Goal: Information Seeking & Learning: Learn about a topic

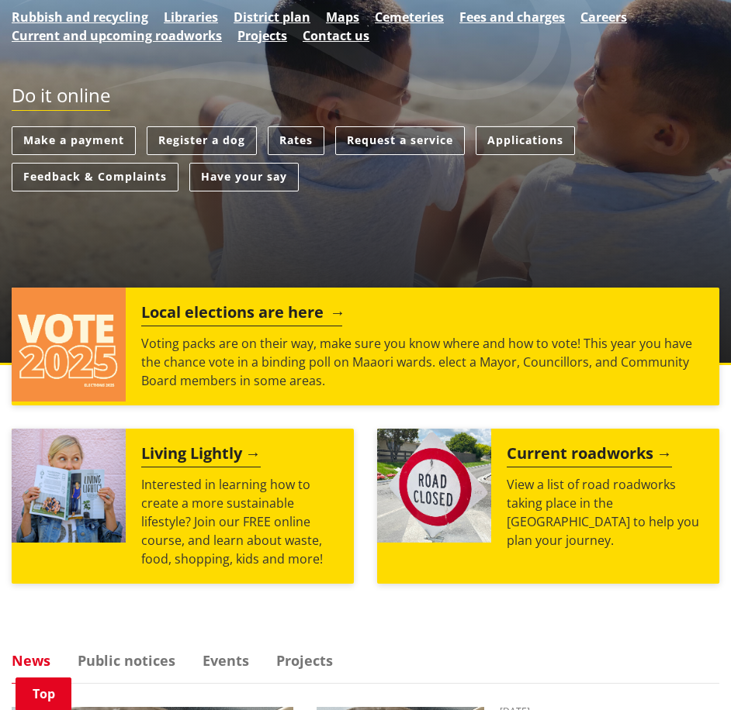
scroll to position [310, 0]
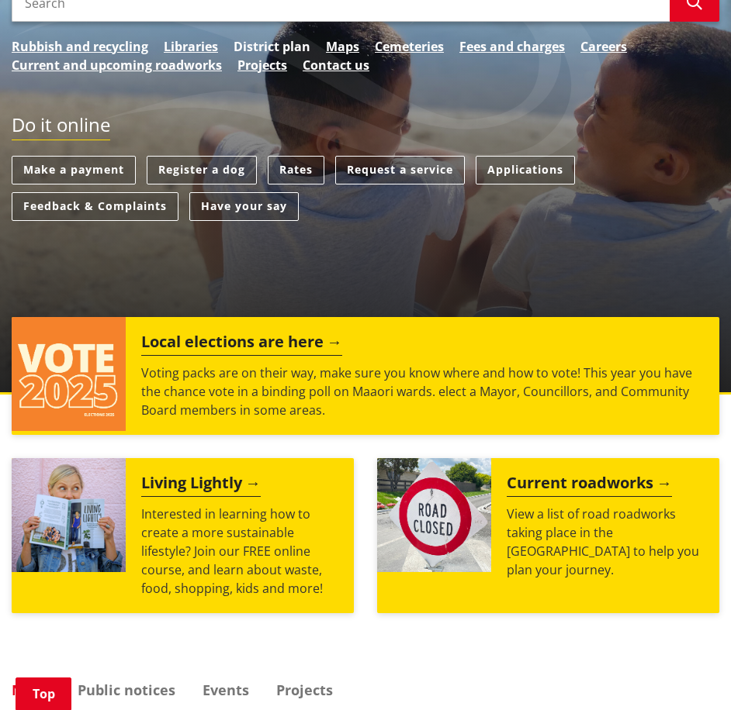
click at [270, 37] on link "District plan" at bounding box center [271, 46] width 77 height 19
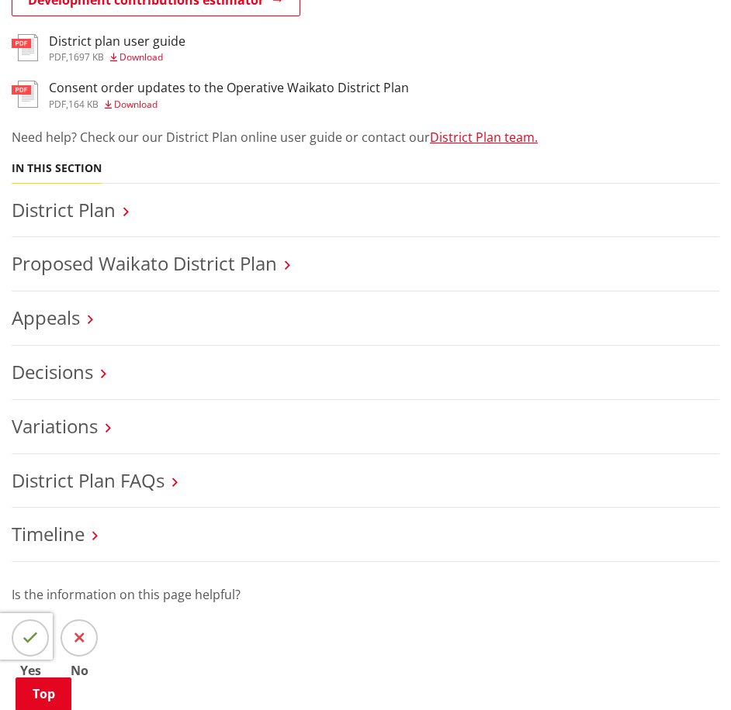
scroll to position [620, 0]
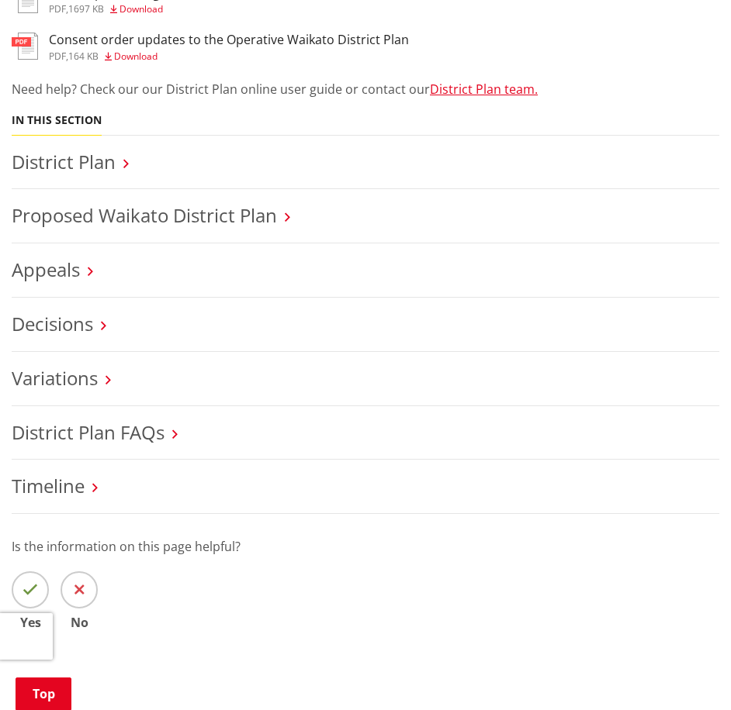
click at [285, 205] on h3 "Proposed Waikato District Plan" at bounding box center [365, 216] width 707 height 22
click at [287, 210] on icon at bounding box center [287, 217] width 5 height 14
click at [65, 189] on li "Proposed Waikato District Plan" at bounding box center [365, 216] width 707 height 54
click at [71, 202] on link "Proposed Waikato District Plan" at bounding box center [144, 215] width 265 height 26
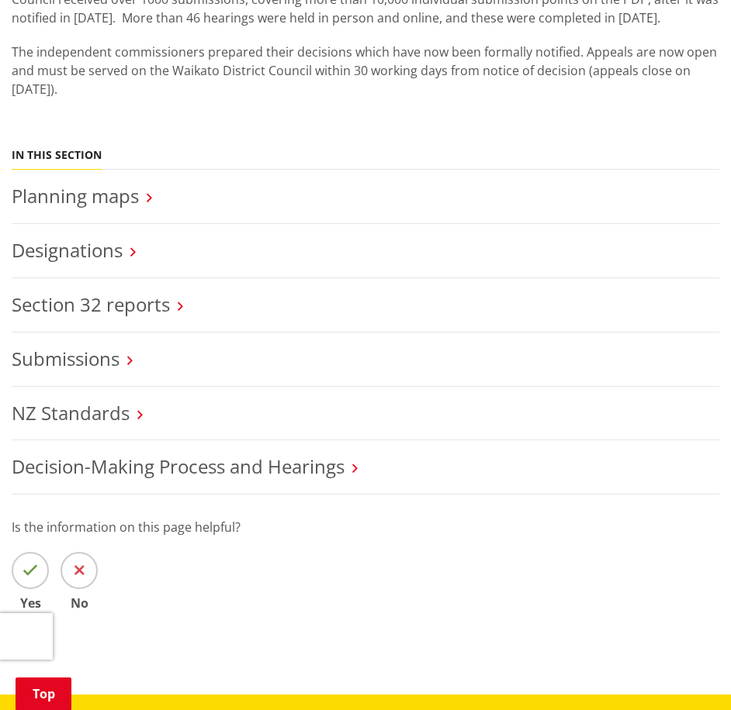
scroll to position [413, 0]
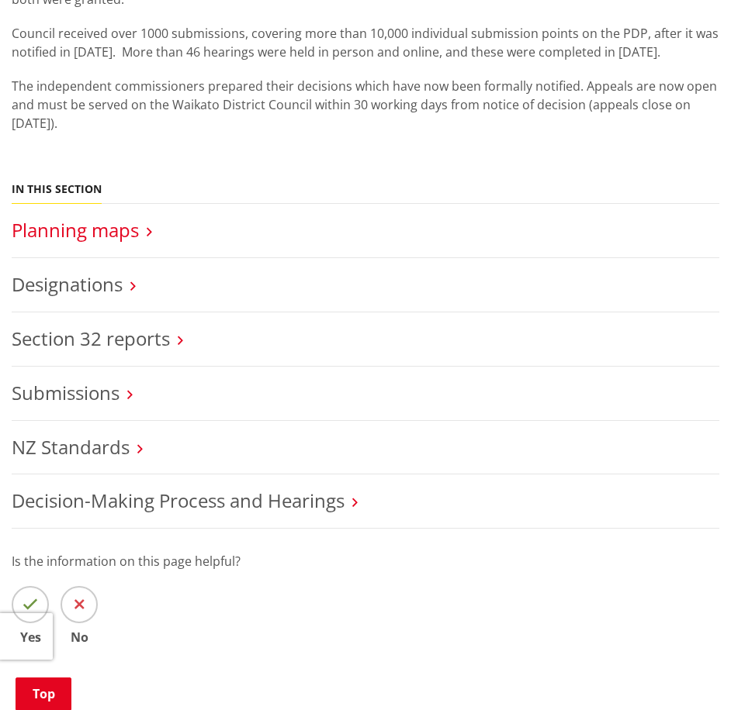
click at [93, 217] on link "Planning maps" at bounding box center [75, 230] width 127 height 26
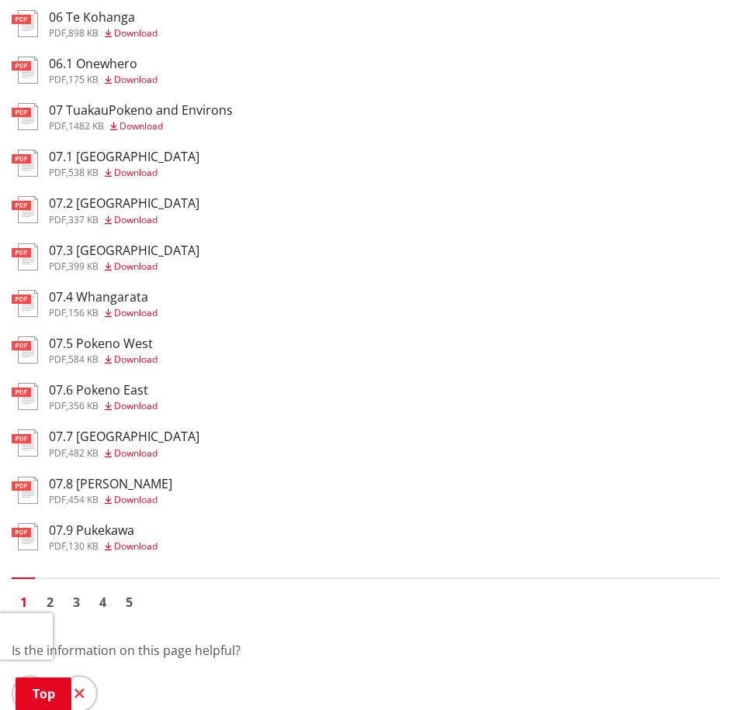
scroll to position [931, 0]
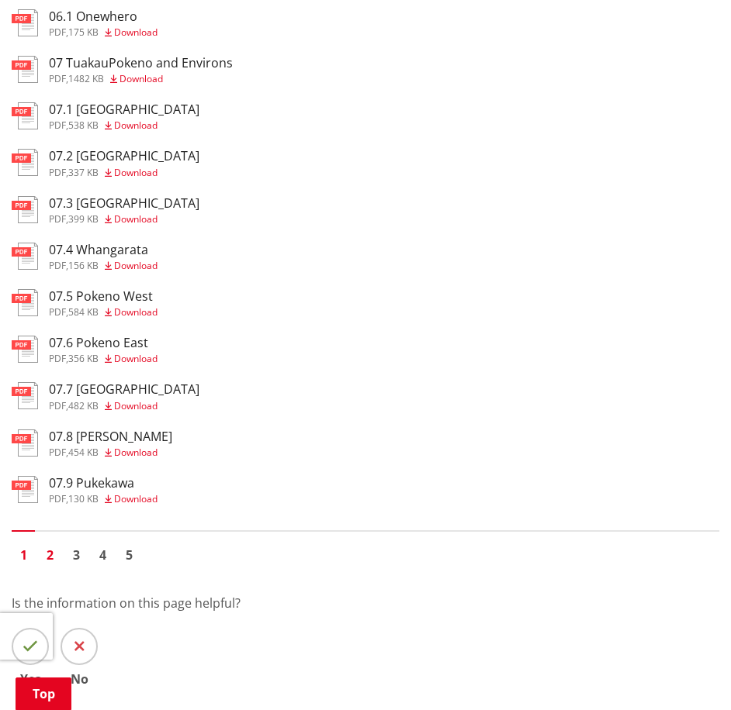
click at [51, 544] on link "2" at bounding box center [49, 555] width 23 height 23
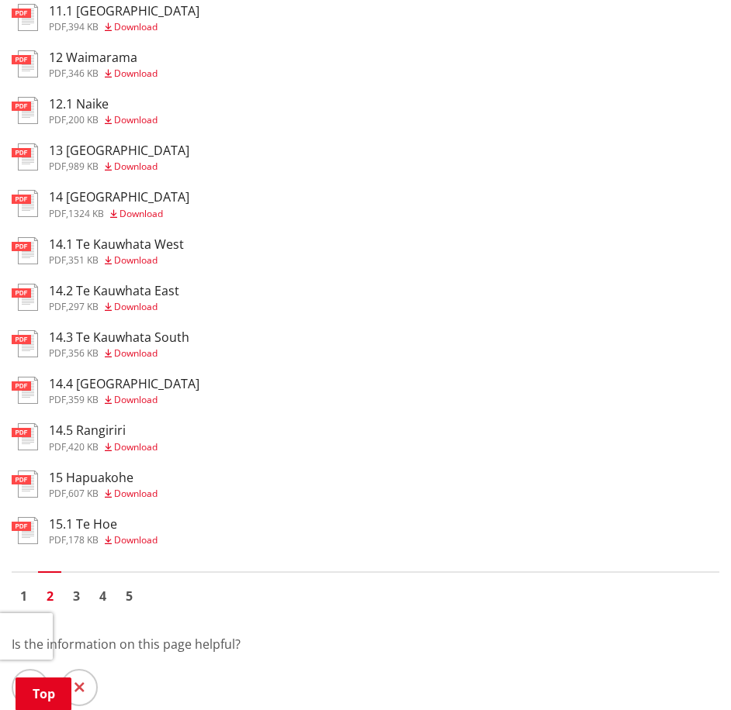
scroll to position [931, 0]
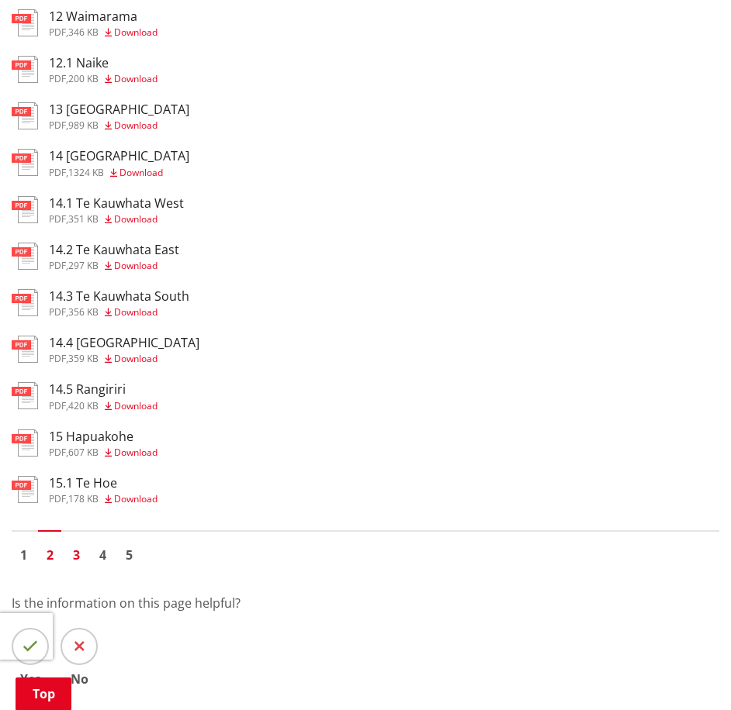
click at [75, 544] on link "3" at bounding box center [75, 555] width 23 height 23
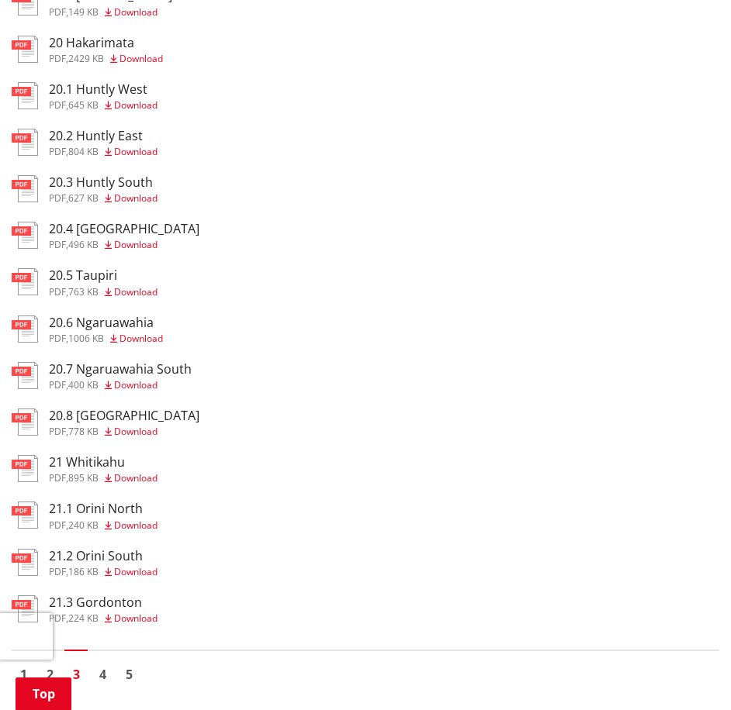
scroll to position [931, 0]
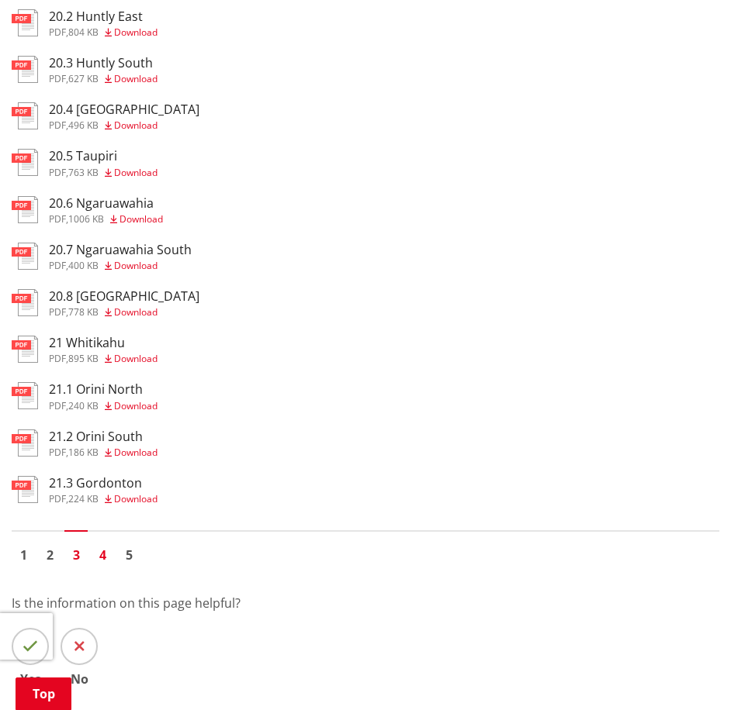
click at [104, 544] on link "4" at bounding box center [102, 555] width 23 height 23
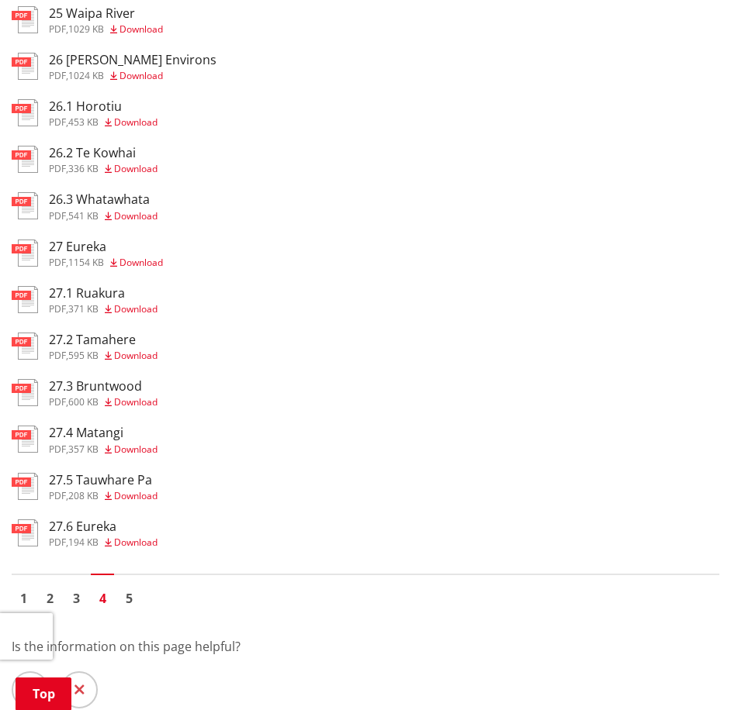
scroll to position [931, 0]
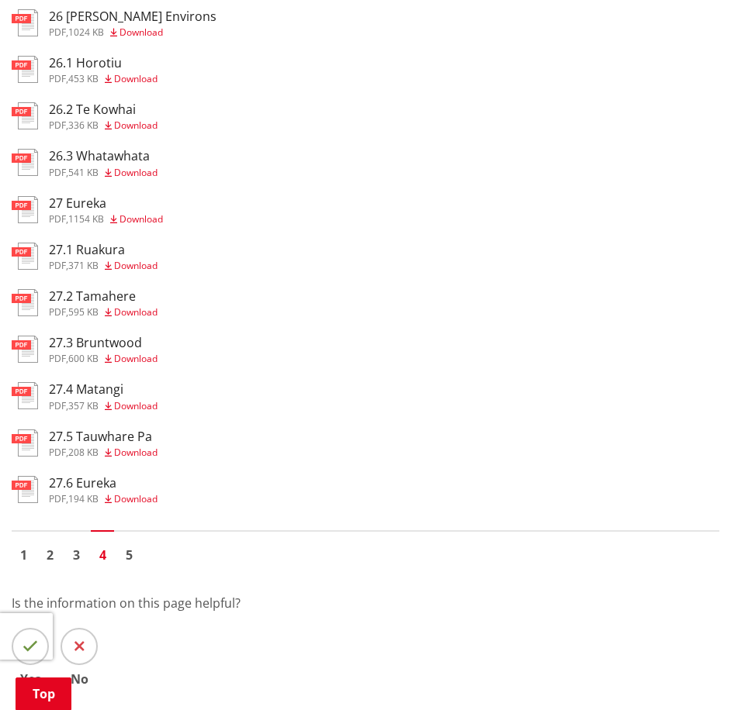
click at [110, 448] on icon at bounding box center [108, 452] width 7 height 9
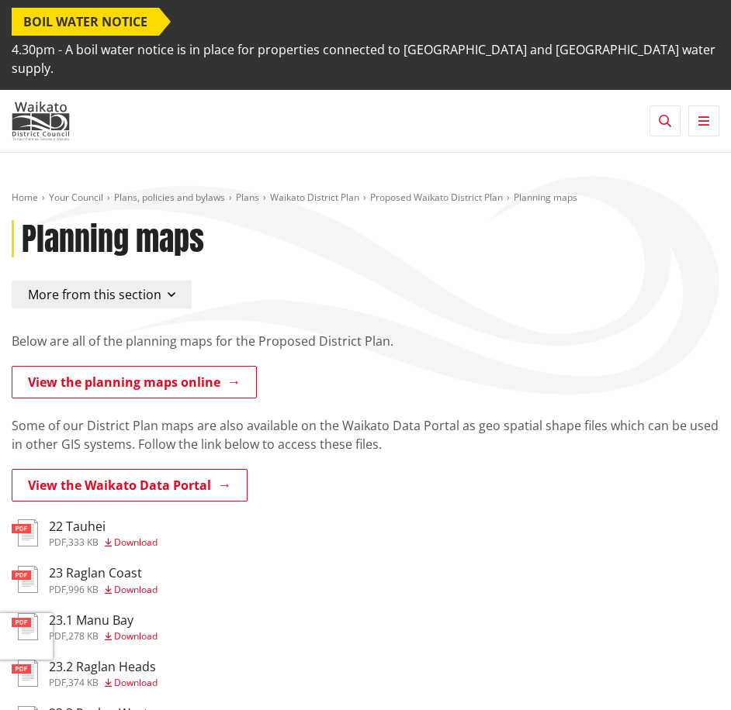
scroll to position [931, 0]
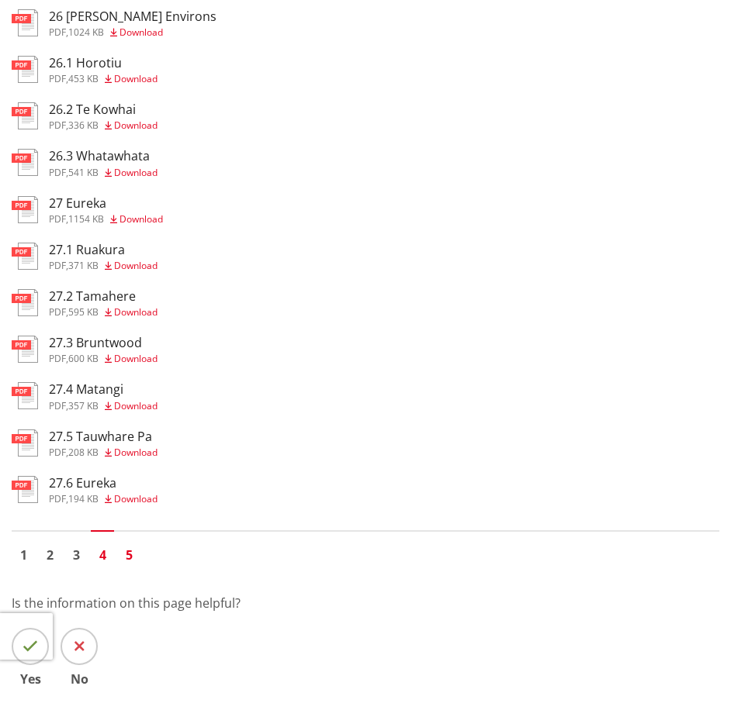
click at [129, 544] on link "5" at bounding box center [128, 555] width 23 height 23
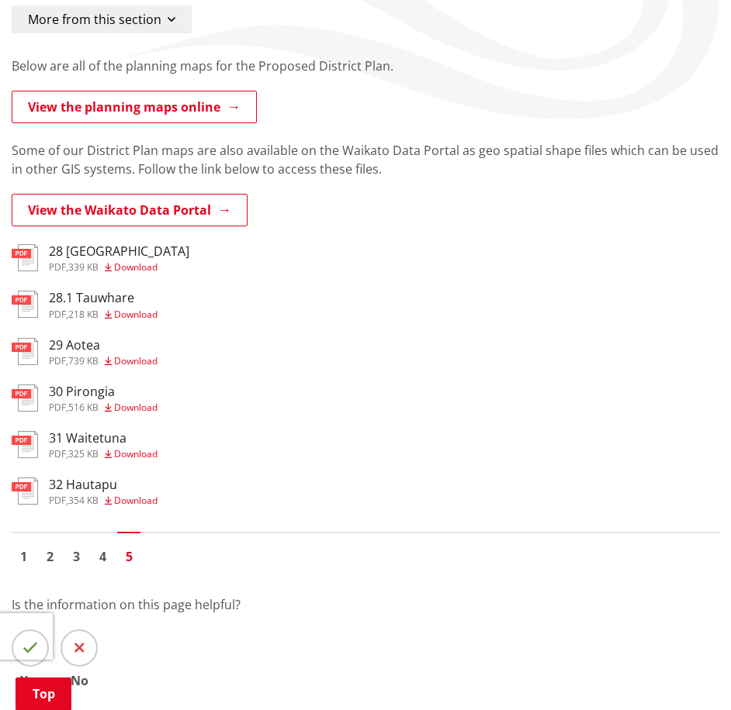
scroll to position [310, 0]
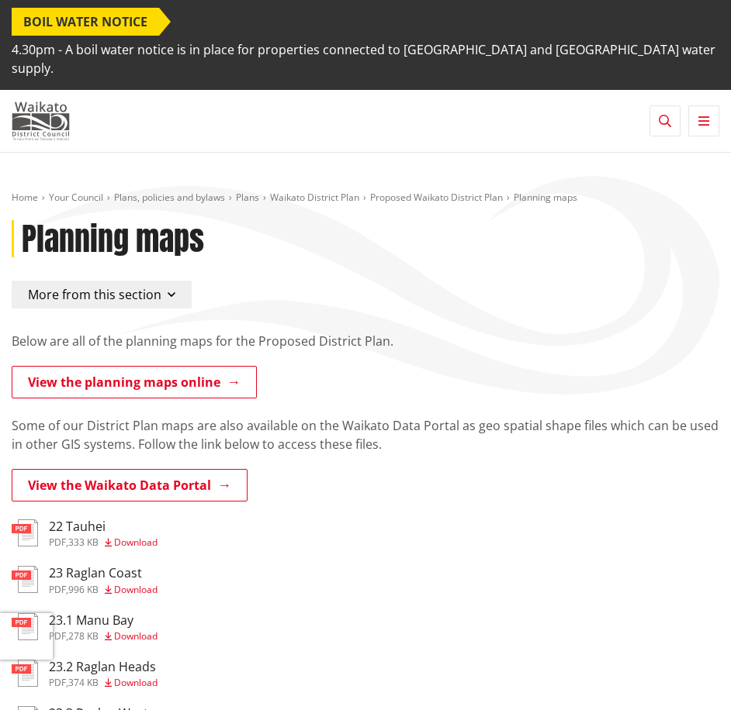
click at [55, 104] on img at bounding box center [41, 121] width 58 height 39
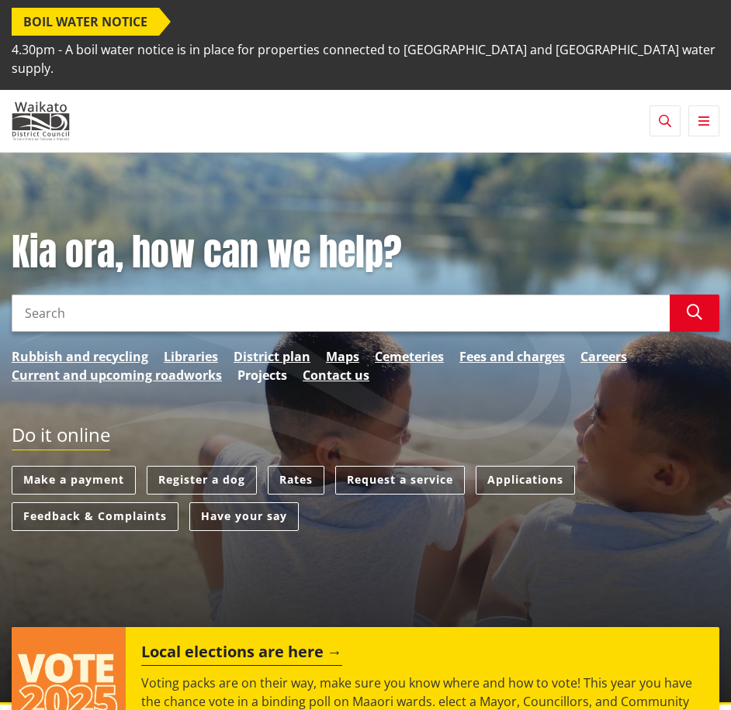
click at [272, 366] on link "Projects" at bounding box center [262, 375] width 50 height 19
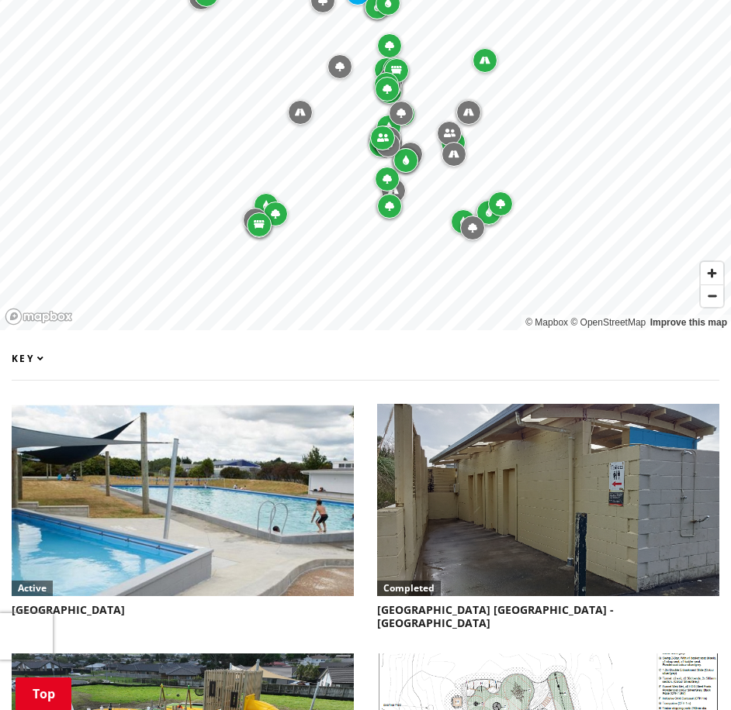
scroll to position [620, 0]
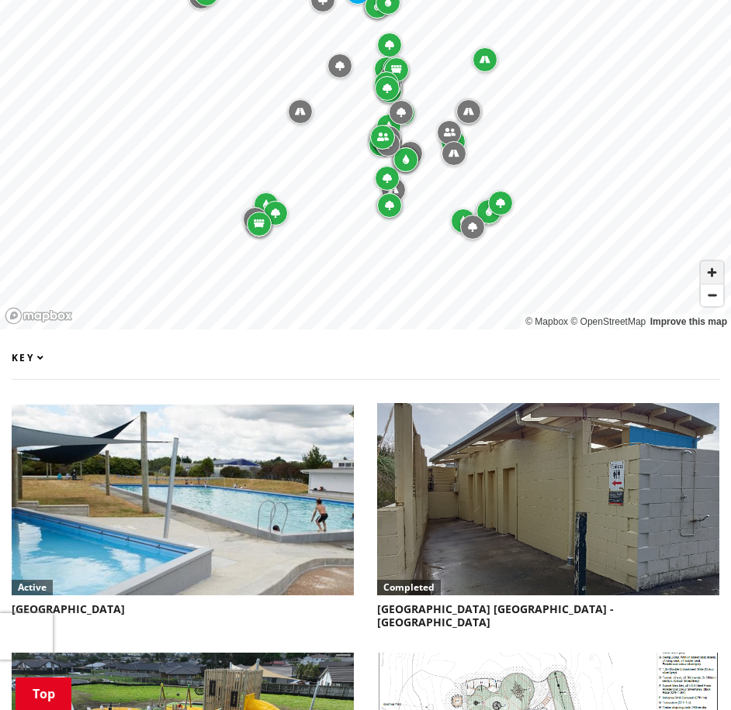
click at [710, 267] on span "Zoom in" at bounding box center [711, 272] width 22 height 22
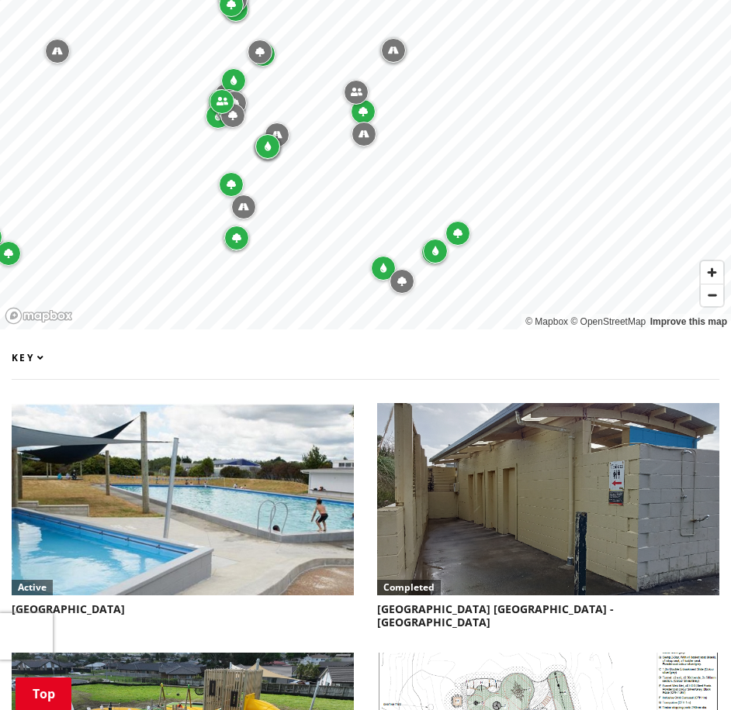
click at [458, 229] on icon "Map marker" at bounding box center [457, 233] width 9 height 9
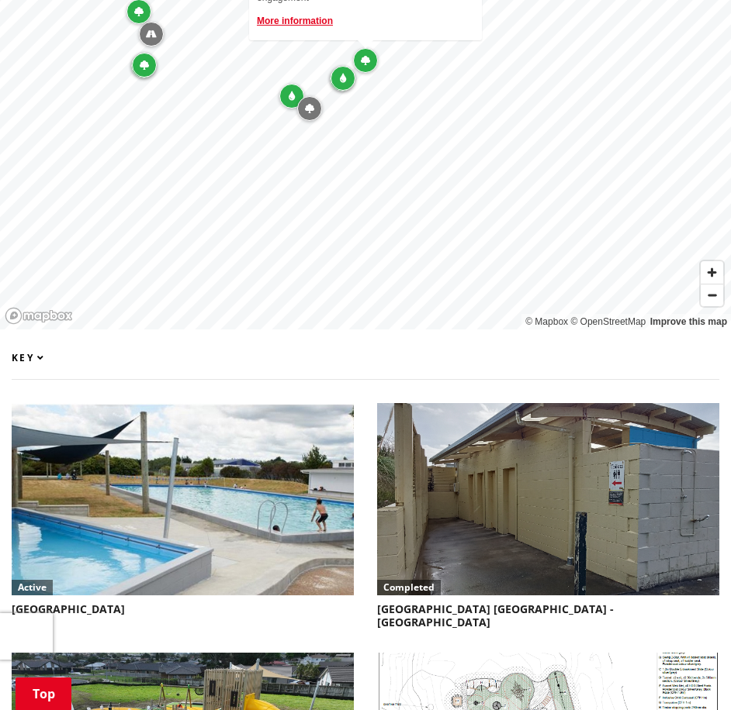
scroll to position [413, 0]
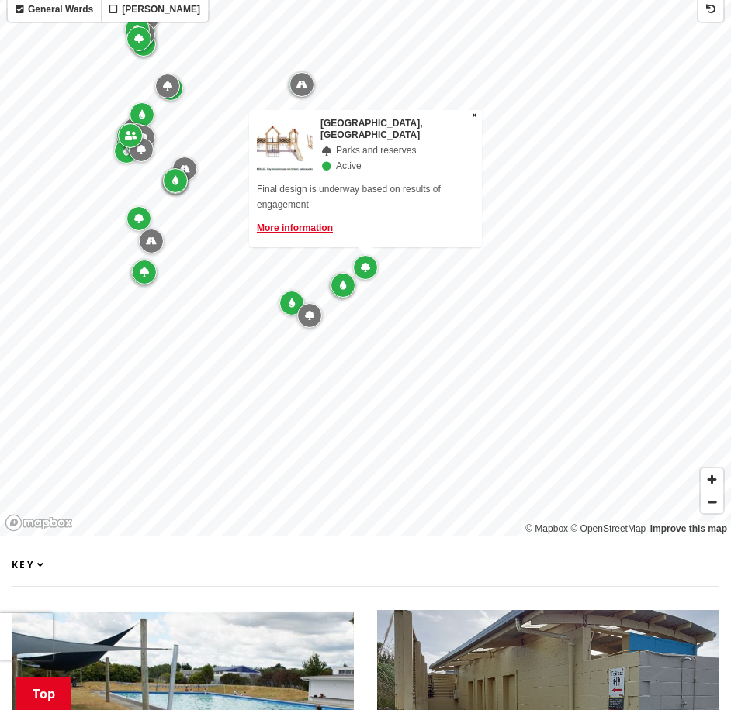
click at [347, 273] on div "Map marker" at bounding box center [342, 285] width 25 height 25
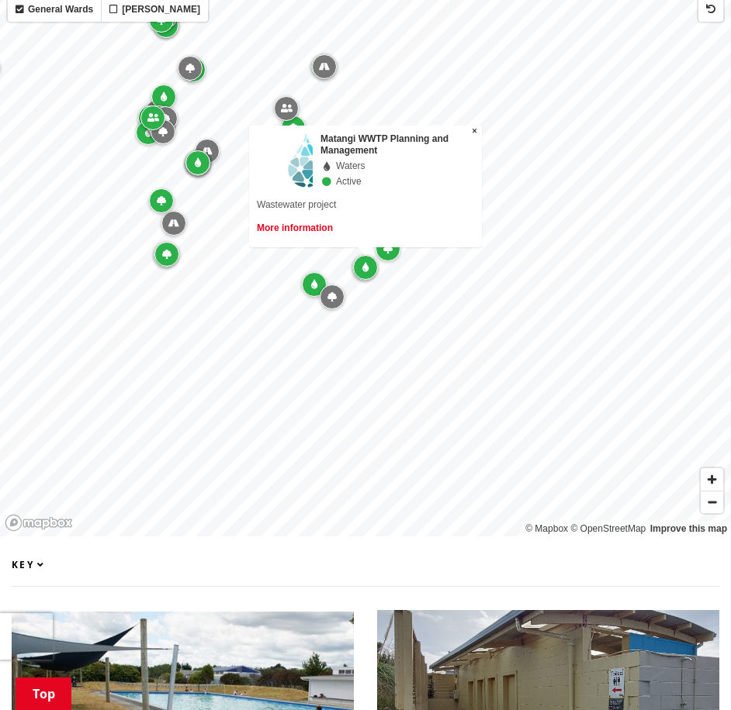
click at [318, 223] on link "More information" at bounding box center [295, 228] width 76 height 11
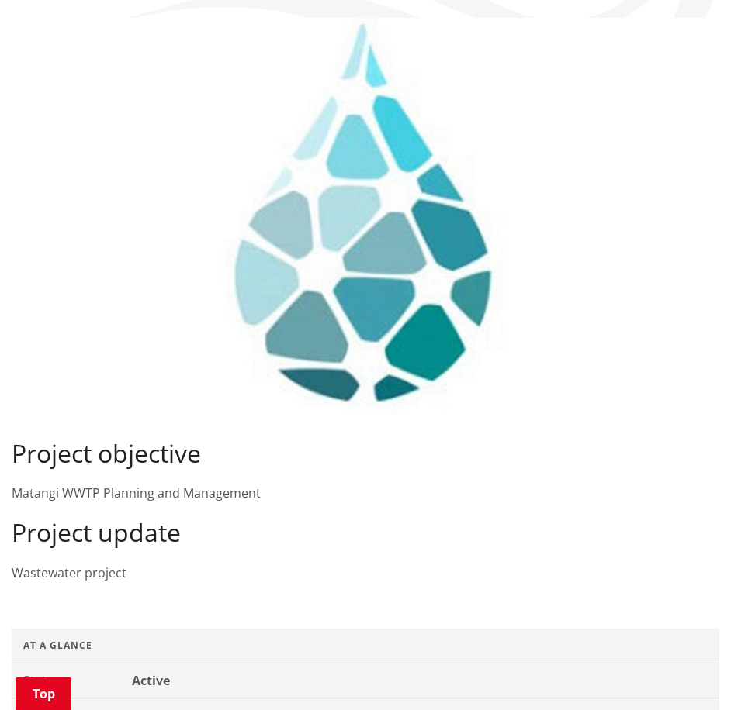
scroll to position [310, 0]
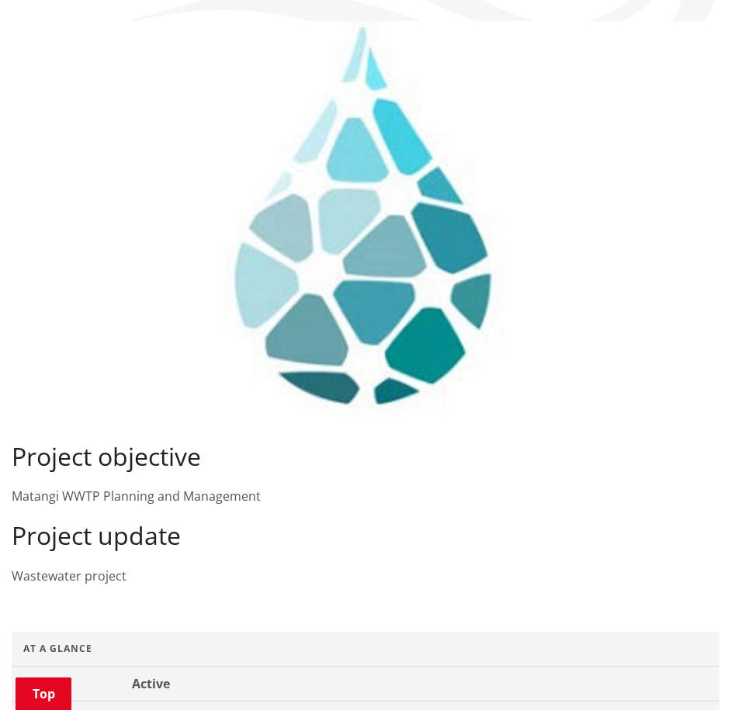
drag, startPoint x: 260, startPoint y: 477, endPoint x: 4, endPoint y: 476, distance: 255.9
click at [4, 476] on div "Project objective Matangi WWTP Planning and Management Project update Wastewate…" at bounding box center [365, 303] width 731 height 565
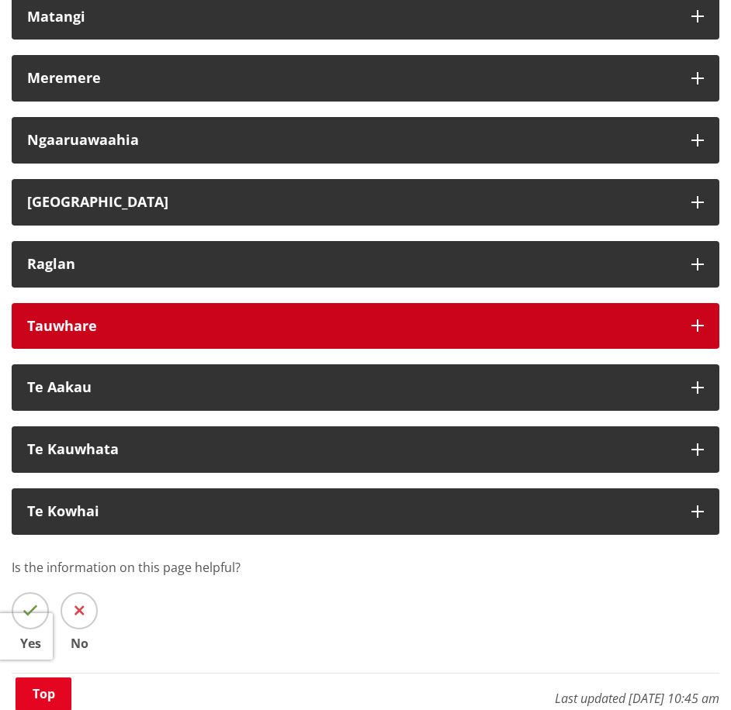
scroll to position [1034, 0]
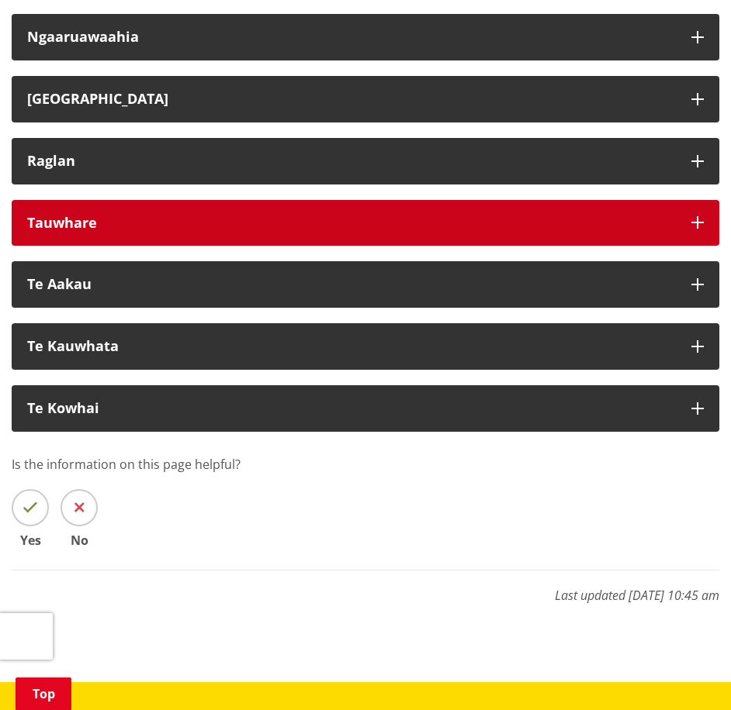
click at [305, 200] on button "Tauwhare" at bounding box center [365, 223] width 707 height 47
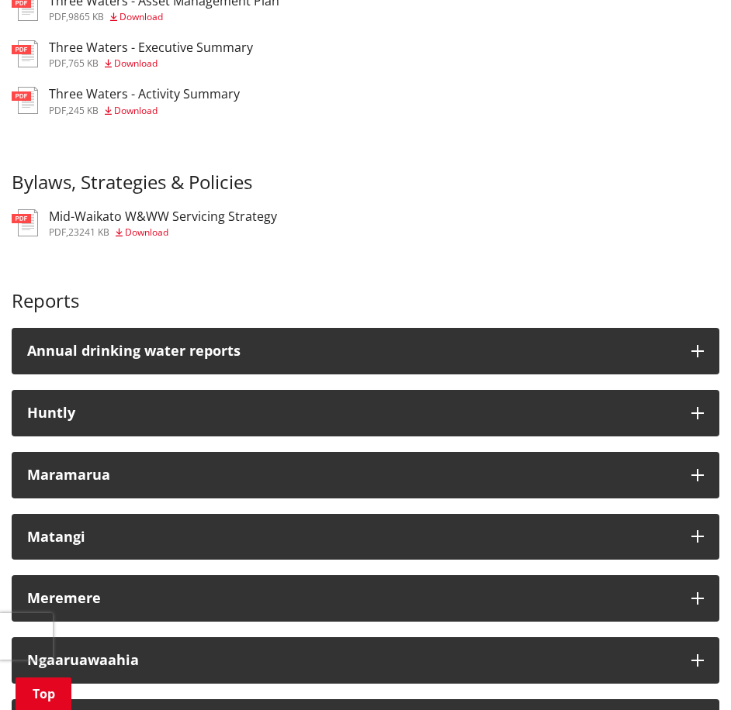
scroll to position [0, 0]
